Goal: Information Seeking & Learning: Learn about a topic

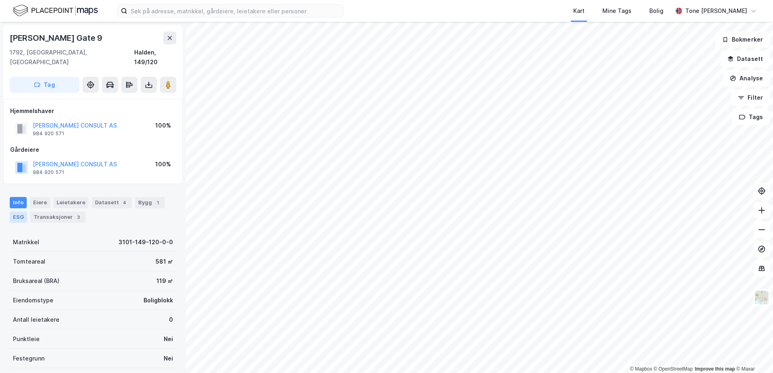
click at [15, 212] on div "ESG" at bounding box center [18, 217] width 17 height 11
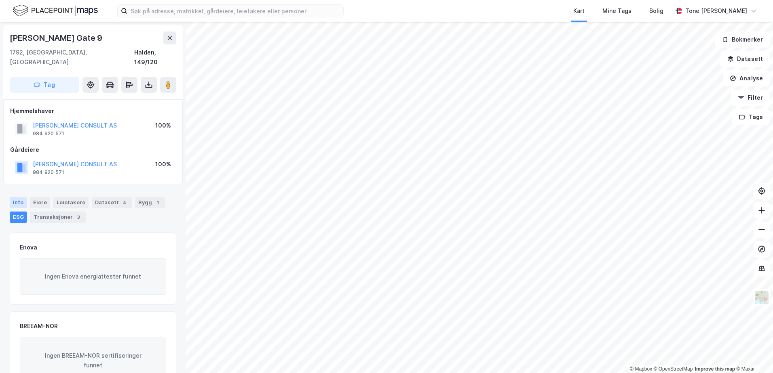
click at [15, 197] on div "Info" at bounding box center [18, 202] width 17 height 11
